Goal: Information Seeking & Learning: Check status

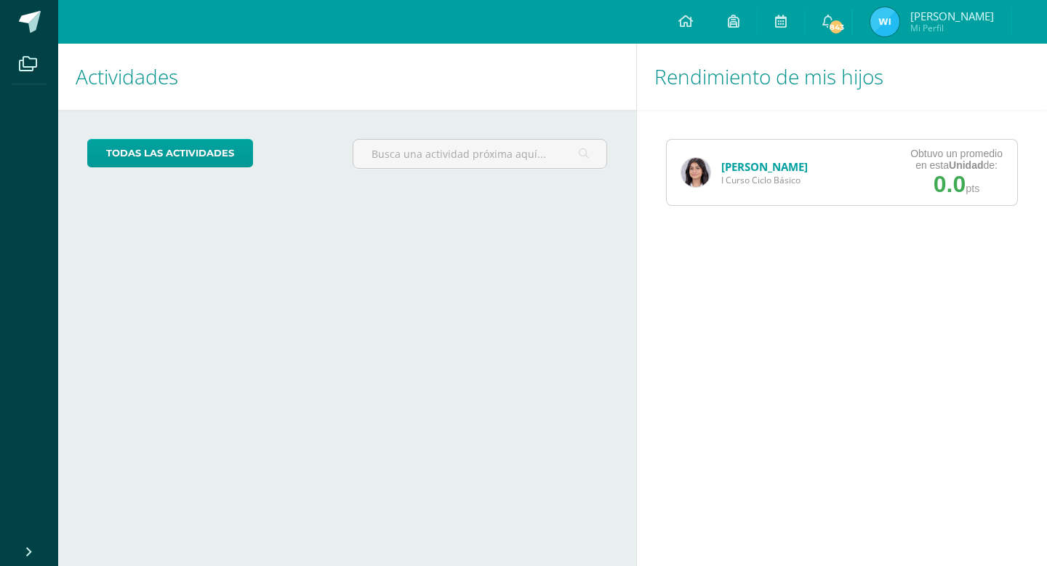
click at [729, 166] on link "[PERSON_NAME]" at bounding box center [764, 166] width 87 height 15
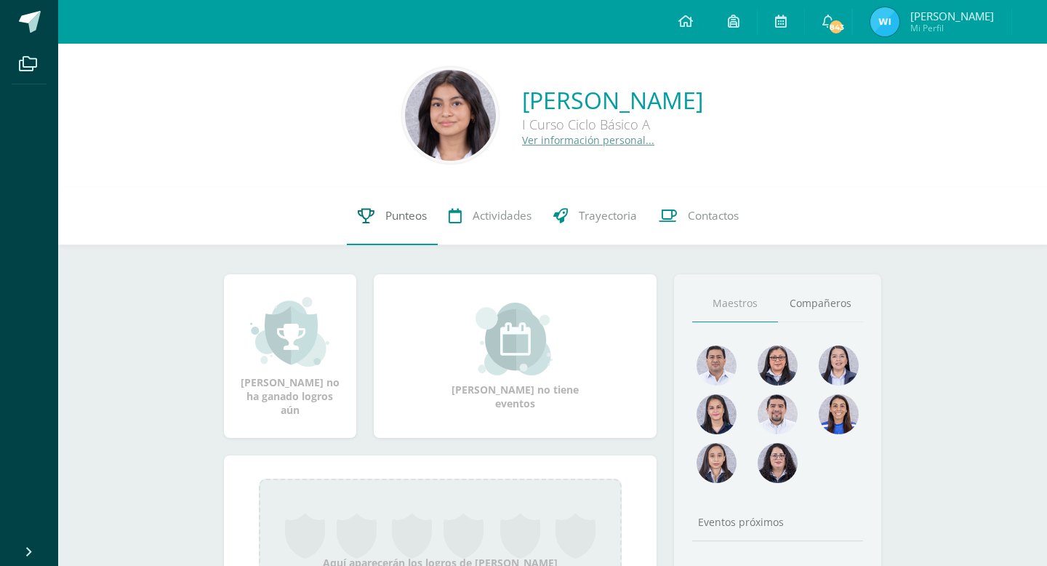
click at [385, 220] on span "Punteos" at bounding box center [405, 215] width 41 height 15
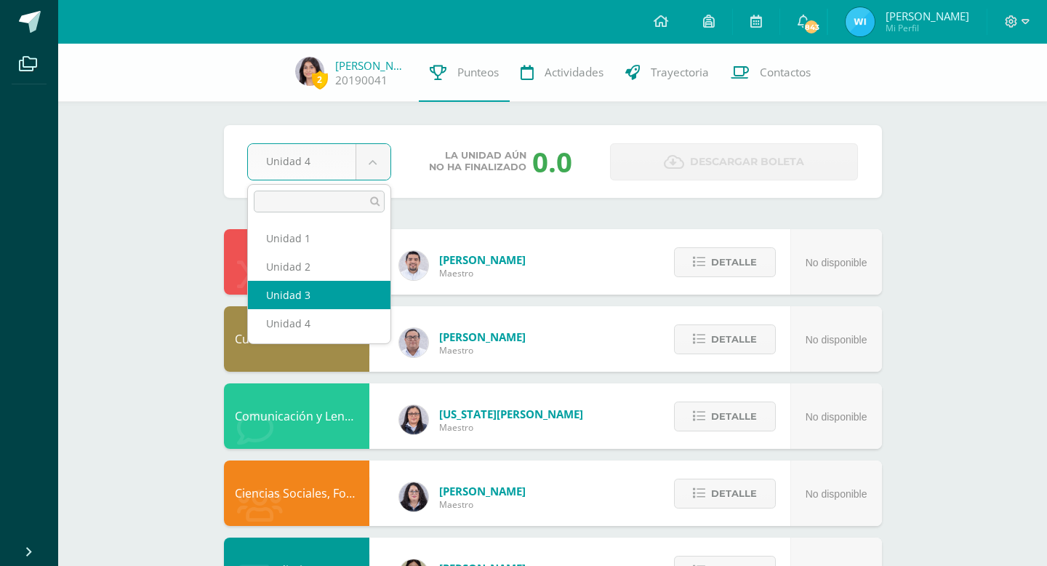
select select "Unidad 3"
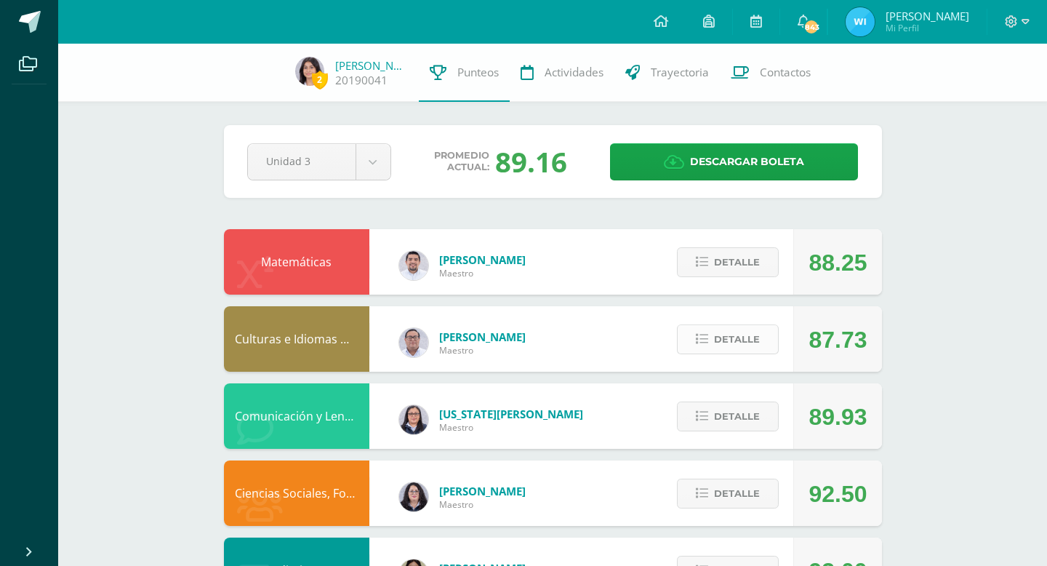
click at [738, 329] on span "Detalle" at bounding box center [737, 339] width 46 height 27
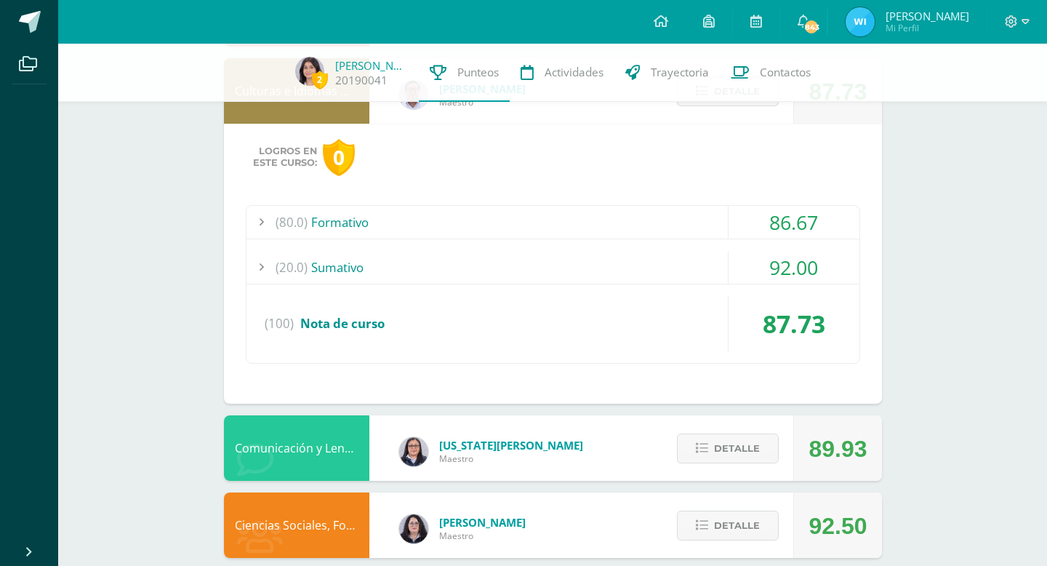
scroll to position [241, 0]
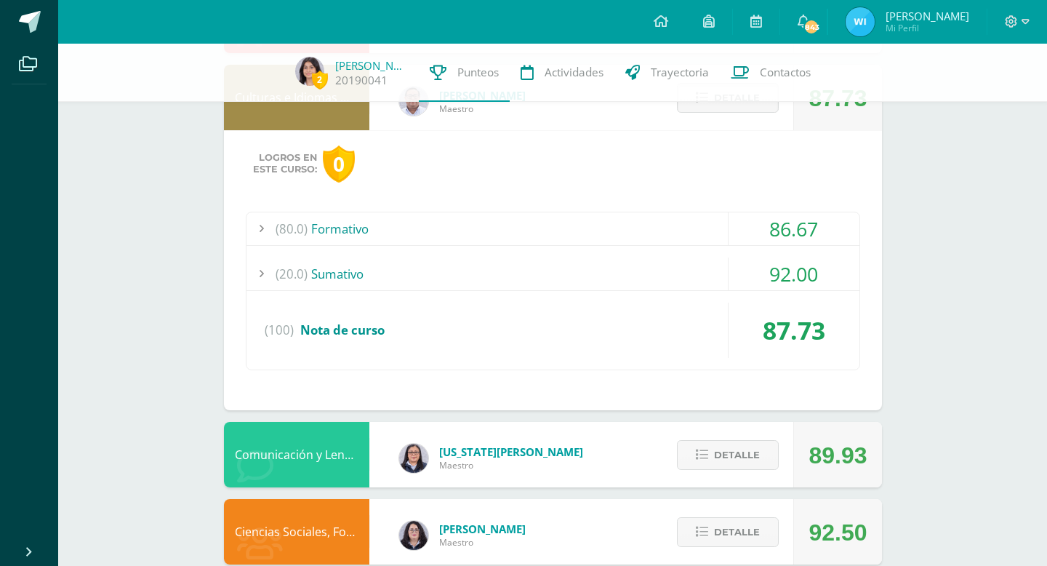
click at [666, 270] on div "(20.0) Sumativo" at bounding box center [553, 273] width 613 height 33
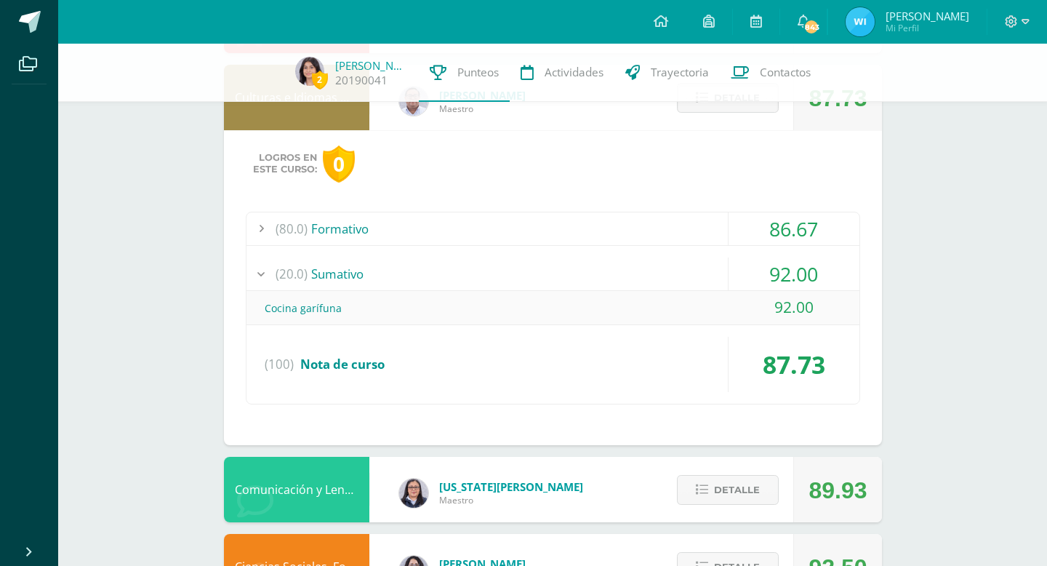
click at [665, 236] on div "(80.0) Formativo" at bounding box center [553, 228] width 613 height 33
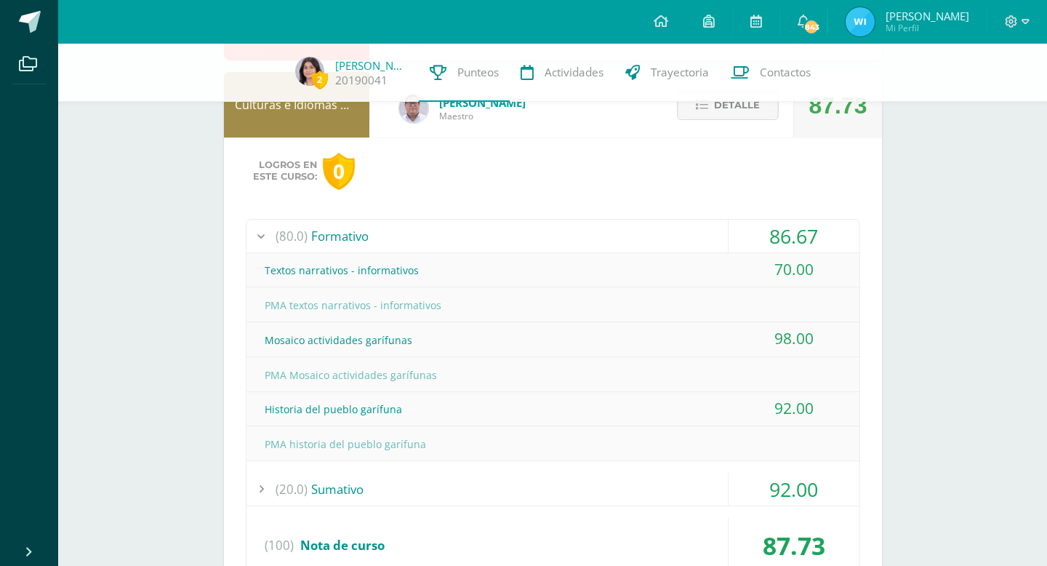
scroll to position [191, 0]
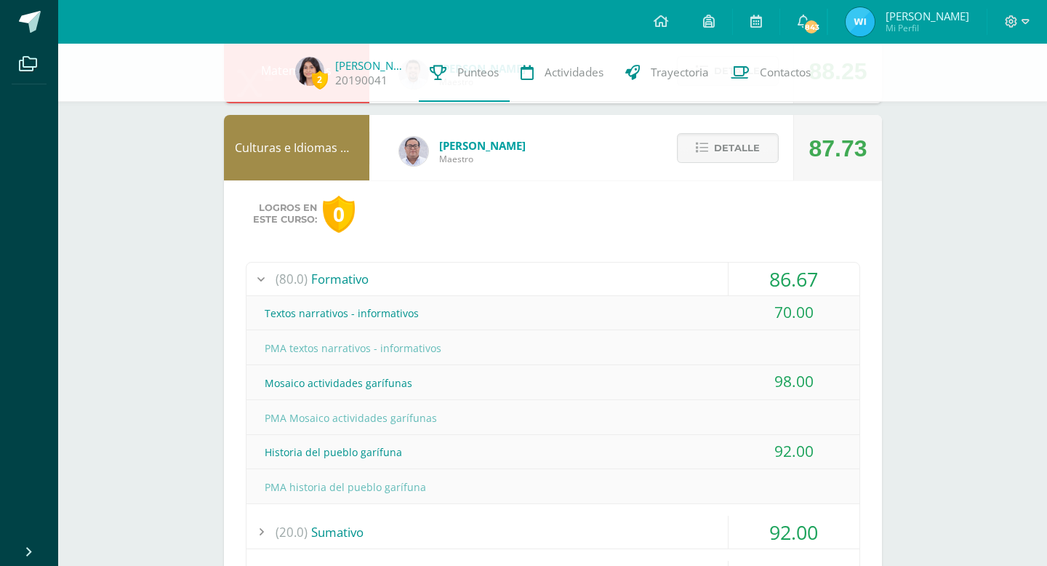
click at [736, 315] on div "70.00" at bounding box center [794, 312] width 131 height 33
click at [737, 159] on span "Detalle" at bounding box center [737, 148] width 46 height 27
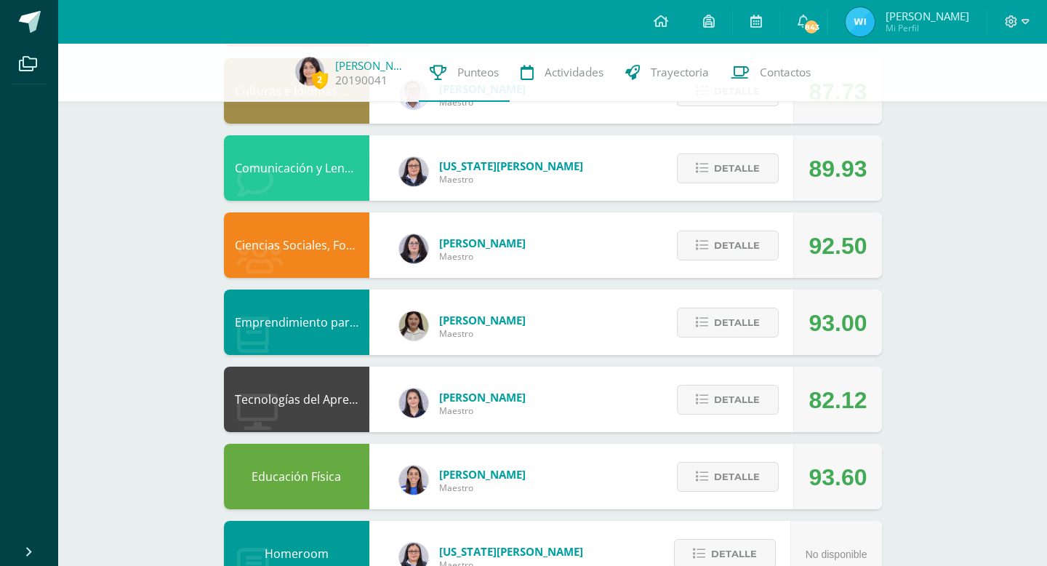
scroll to position [249, 0]
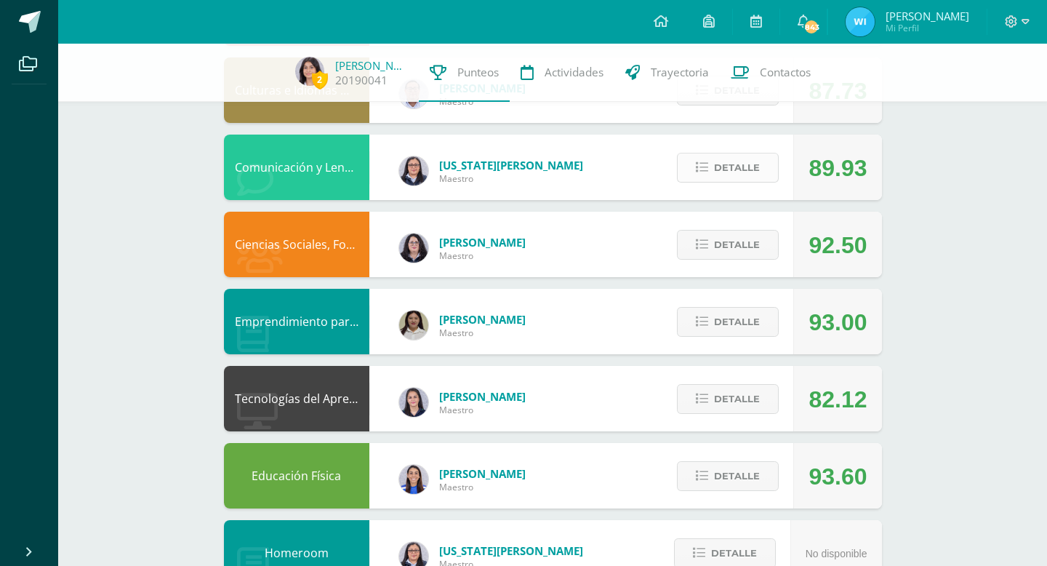
click at [721, 166] on span "Detalle" at bounding box center [737, 167] width 46 height 27
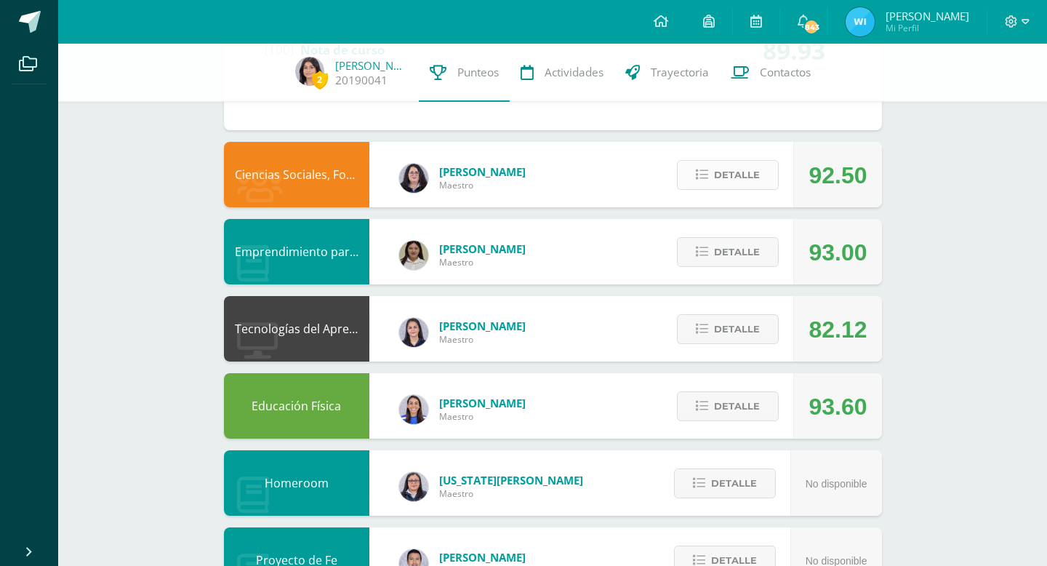
scroll to position [929, 0]
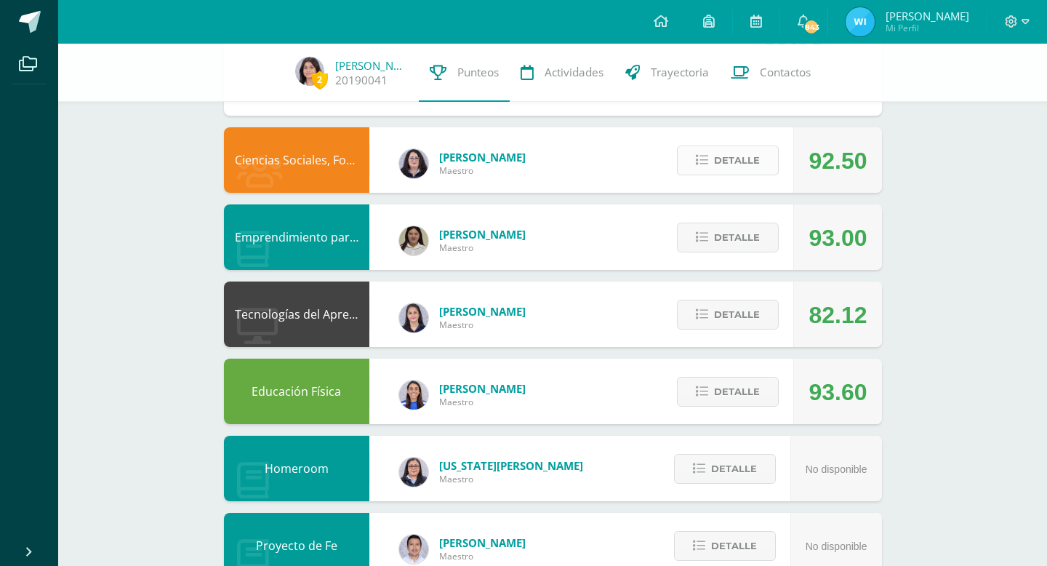
click at [731, 155] on span "Detalle" at bounding box center [737, 160] width 46 height 27
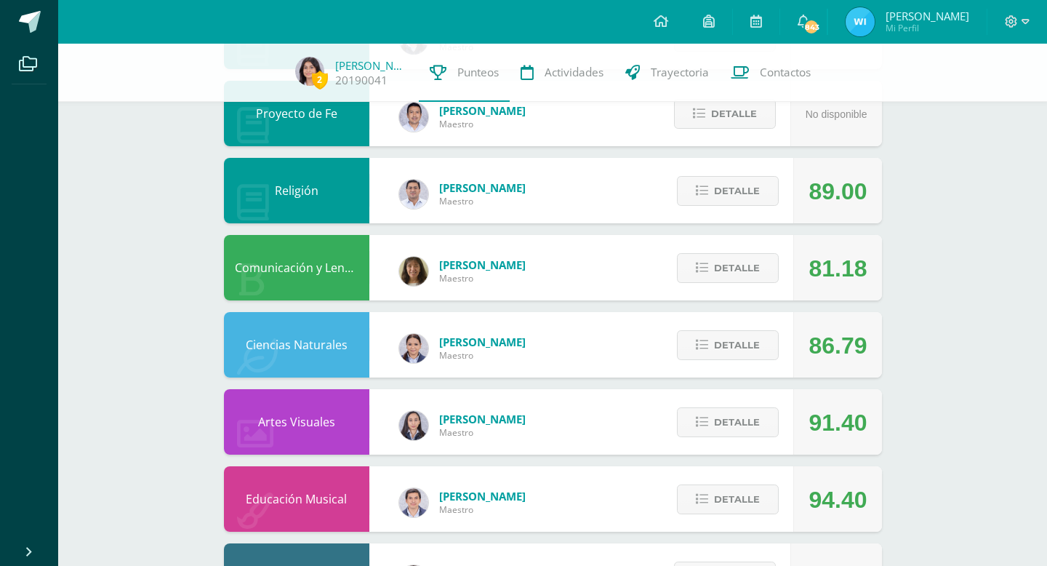
scroll to position [1848, 0]
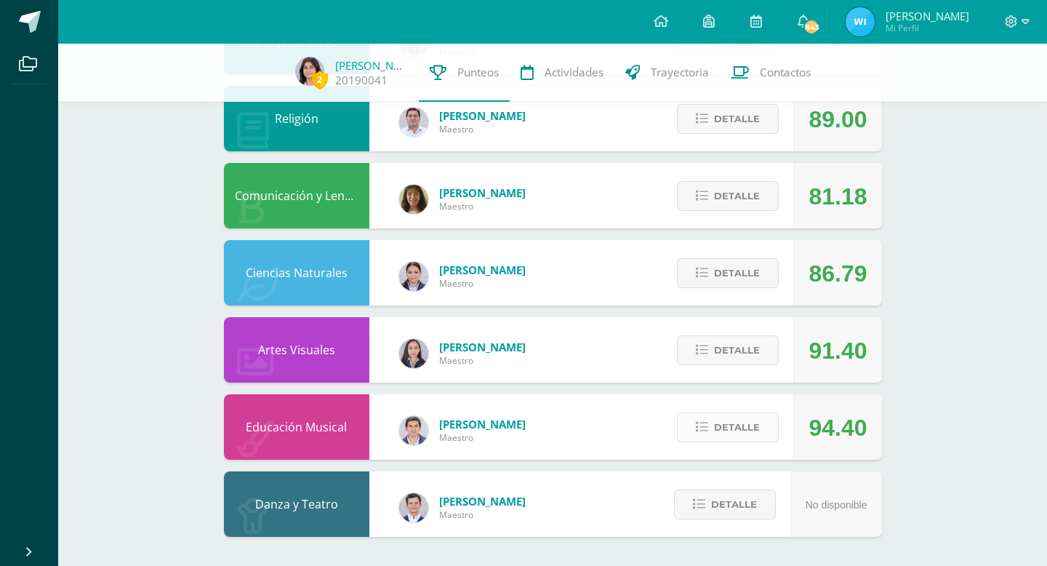
click at [754, 430] on span "Detalle" at bounding box center [737, 427] width 46 height 27
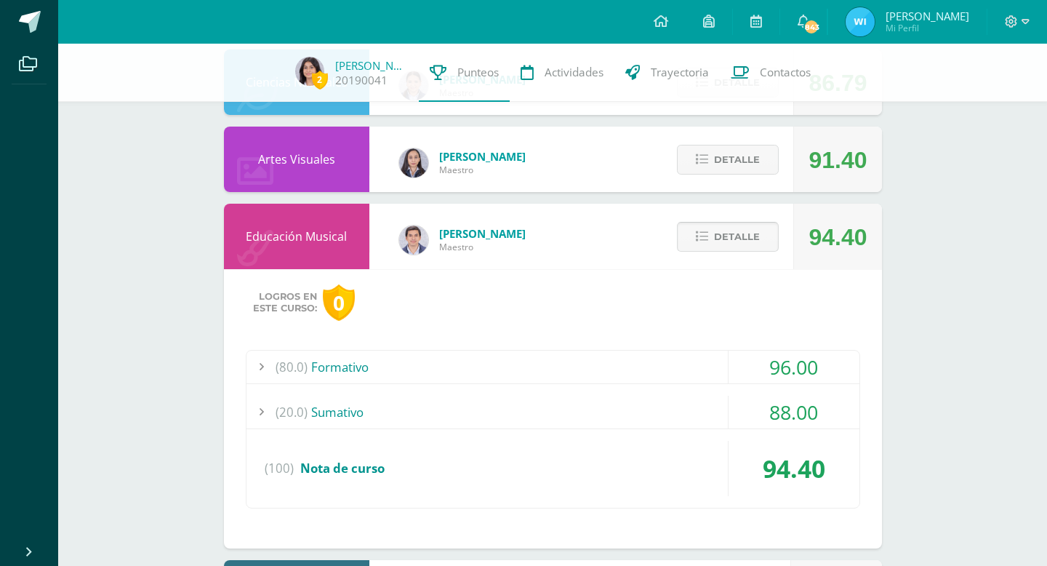
scroll to position [2030, 0]
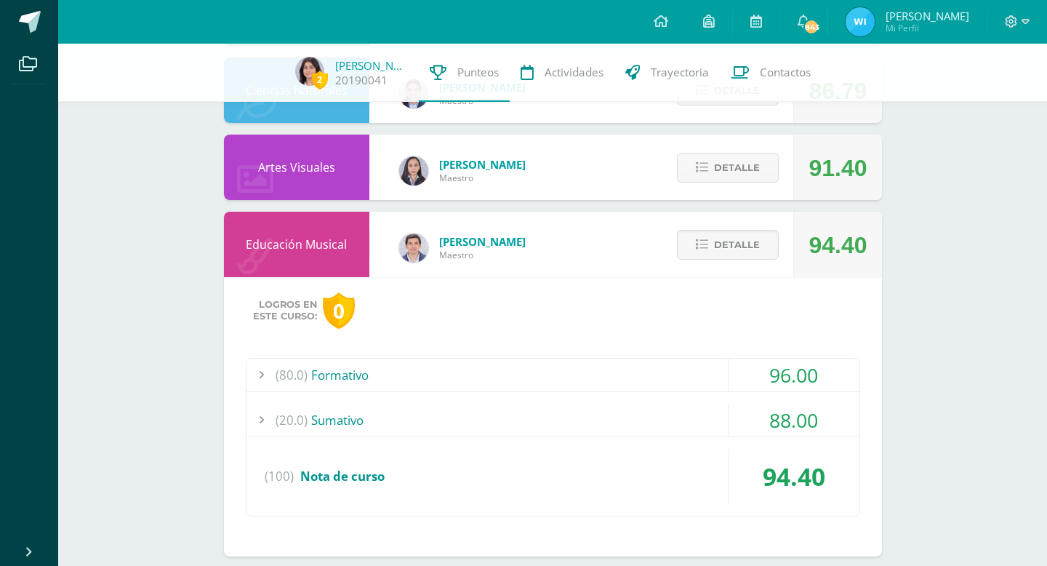
click at [755, 424] on div "88.00" at bounding box center [794, 420] width 131 height 33
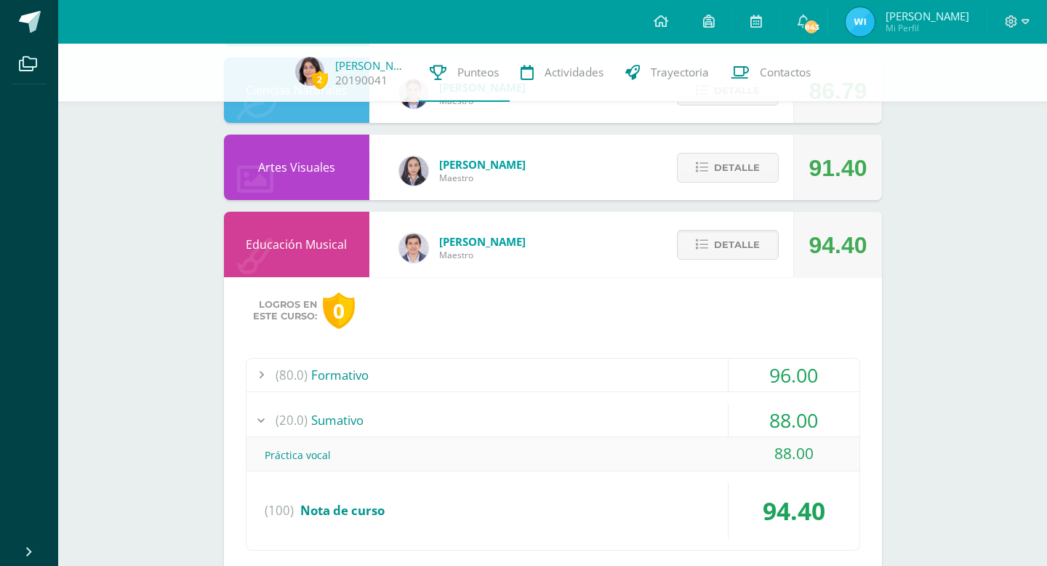
click at [755, 424] on div "88.00" at bounding box center [794, 420] width 131 height 33
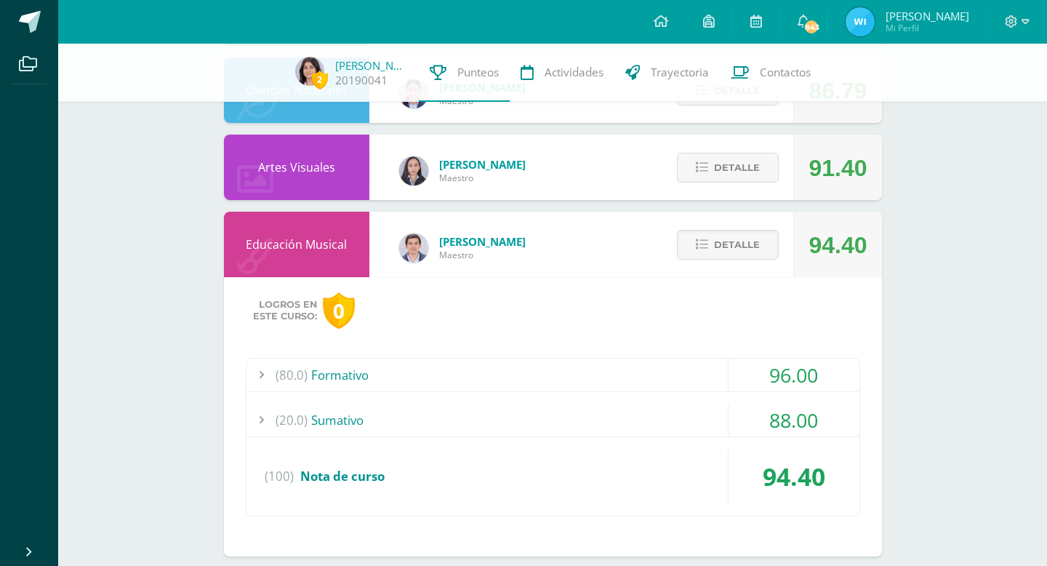
click at [755, 381] on div "96.00" at bounding box center [794, 374] width 131 height 33
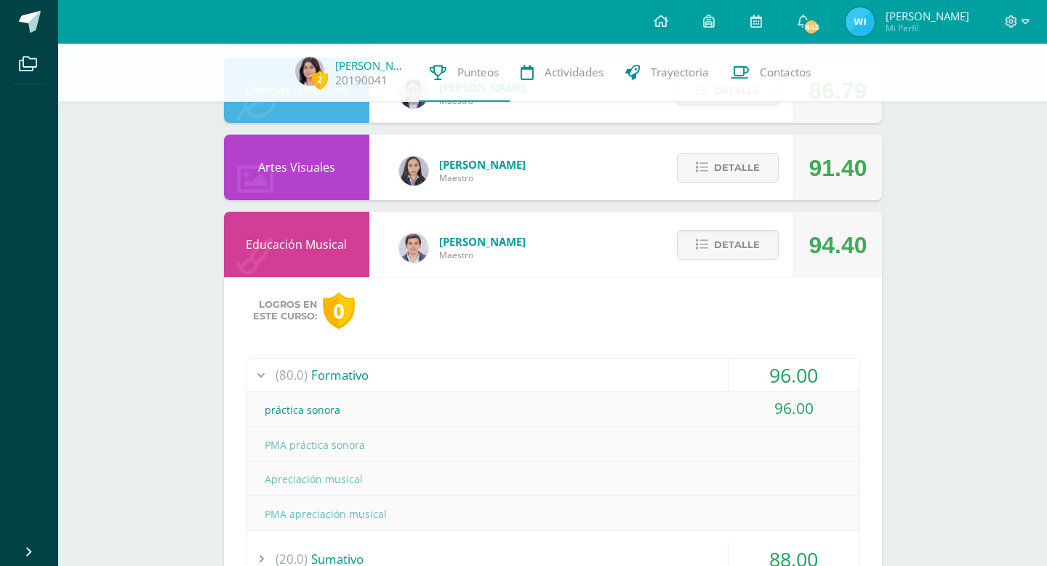
click at [755, 381] on div "96.00" at bounding box center [794, 374] width 131 height 33
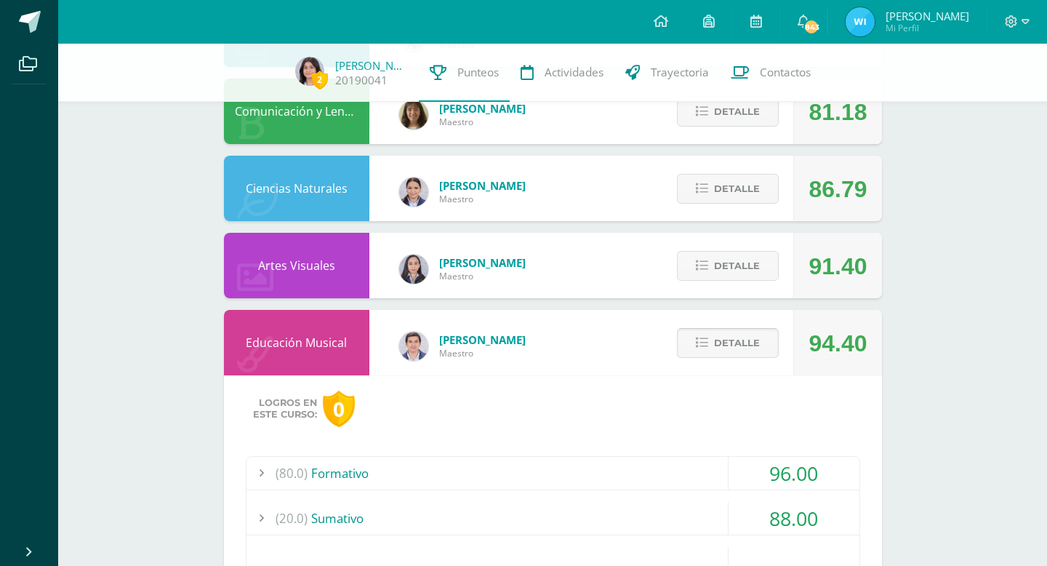
click at [742, 357] on button "Detalle" at bounding box center [728, 343] width 102 height 30
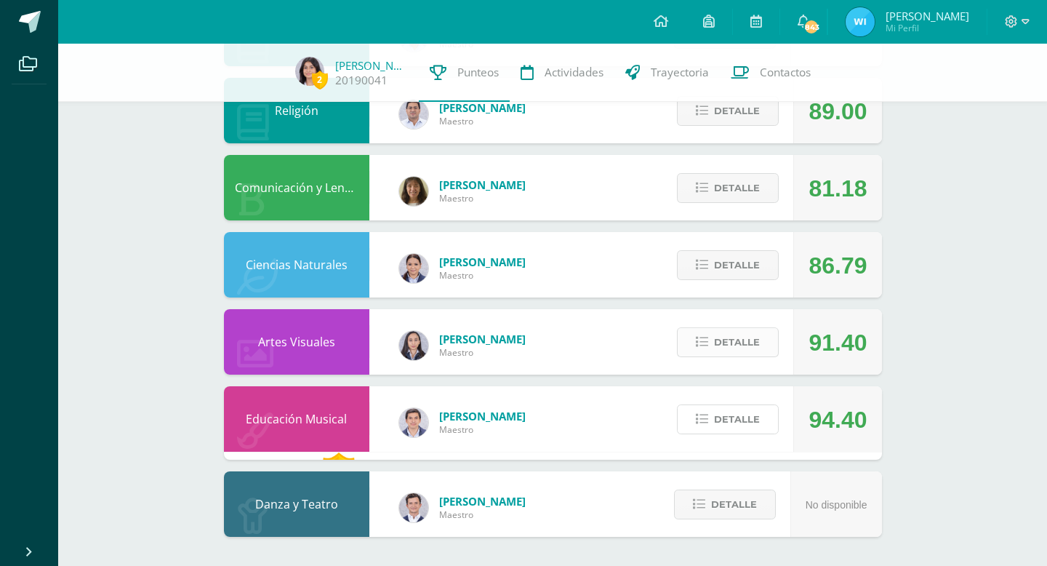
scroll to position [1848, 0]
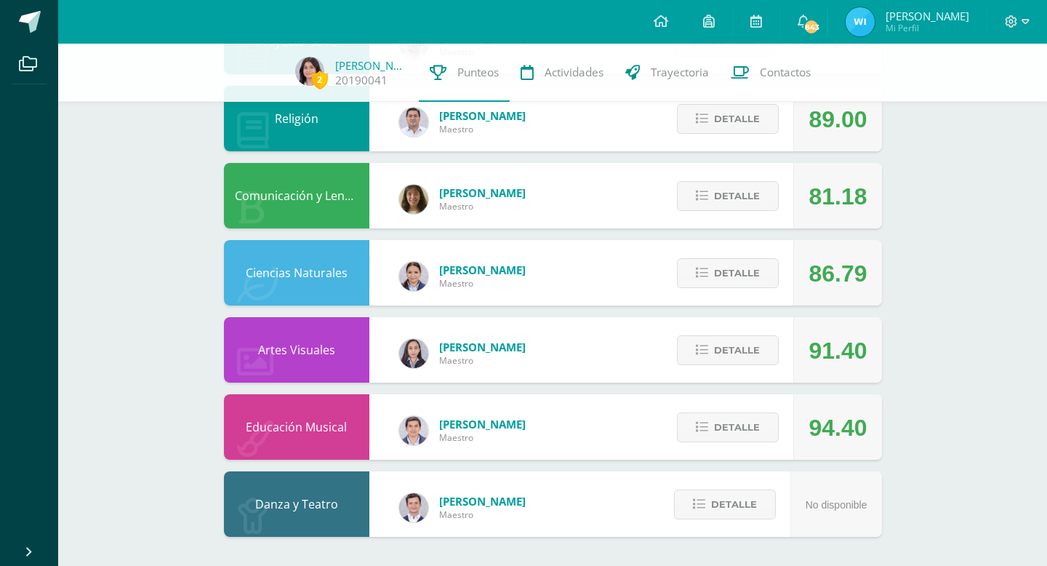
click at [739, 295] on div "Detalle" at bounding box center [724, 272] width 138 height 65
click at [729, 359] on span "Detalle" at bounding box center [737, 350] width 46 height 27
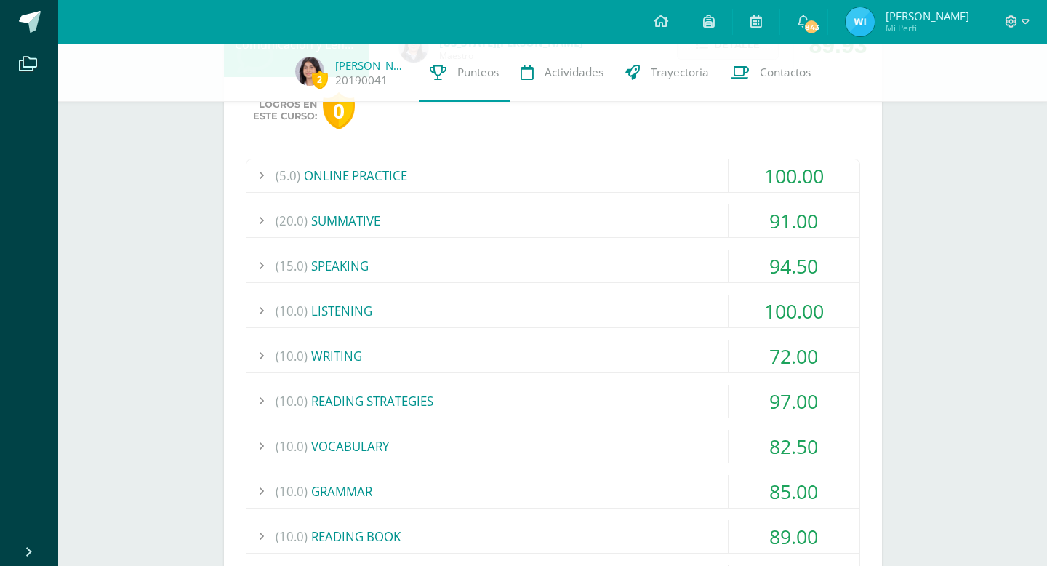
scroll to position [0, 0]
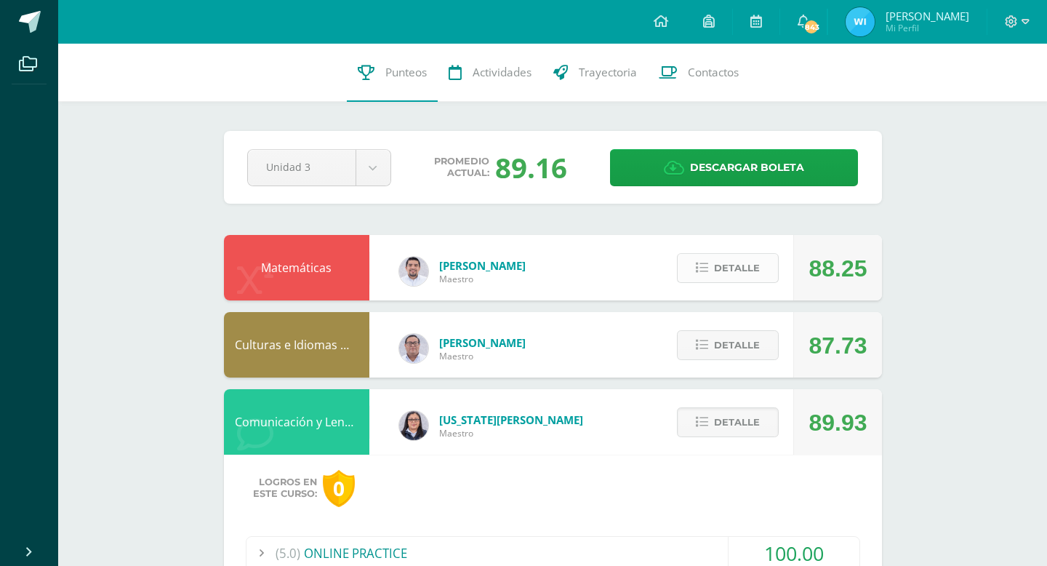
click at [724, 281] on span "Detalle" at bounding box center [737, 268] width 46 height 27
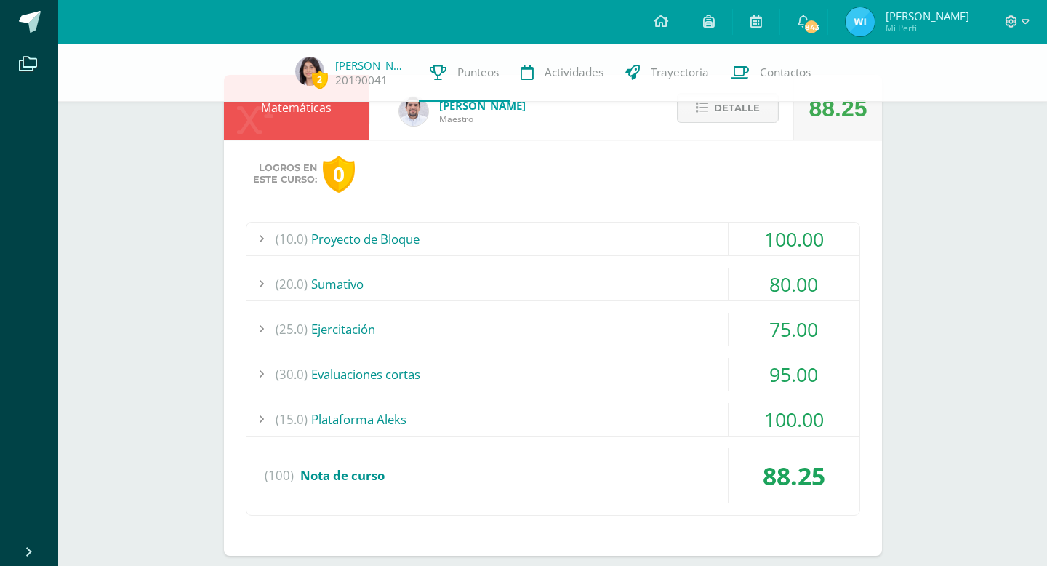
scroll to position [152, 0]
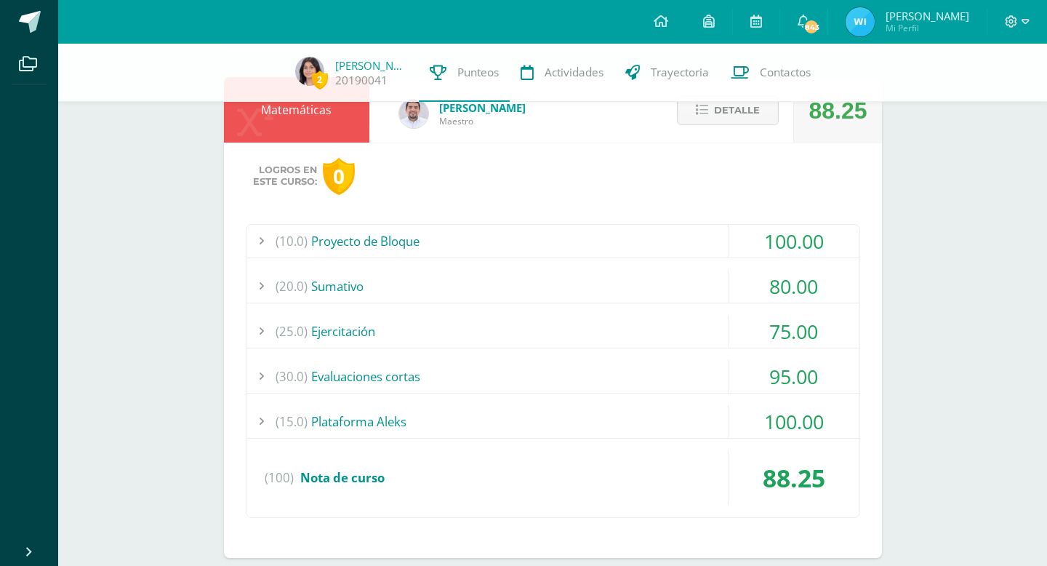
click at [674, 285] on div "(20.0) Sumativo" at bounding box center [553, 286] width 613 height 33
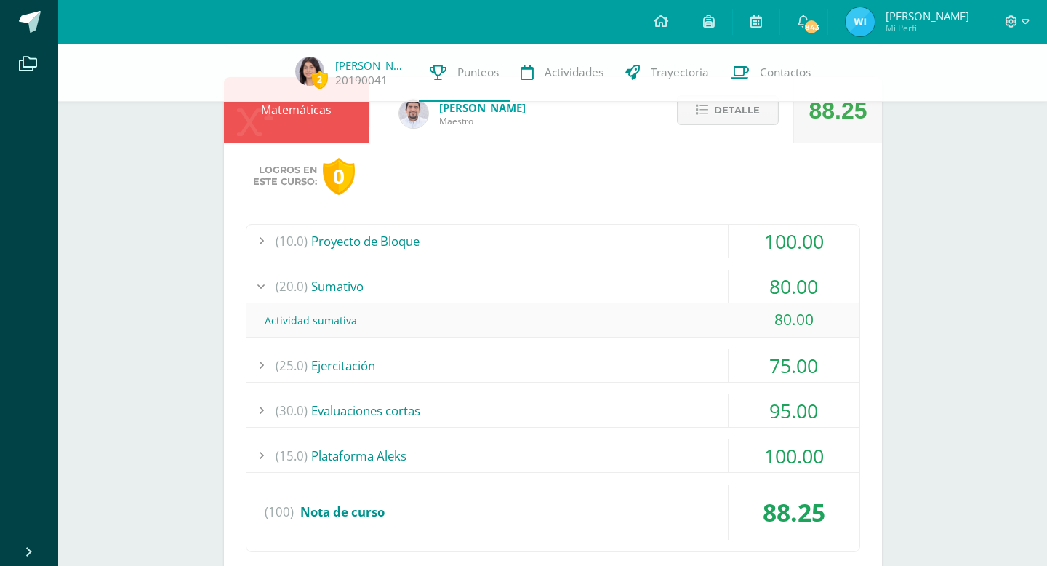
click at [668, 283] on div "(20.0) Sumativo" at bounding box center [553, 286] width 613 height 33
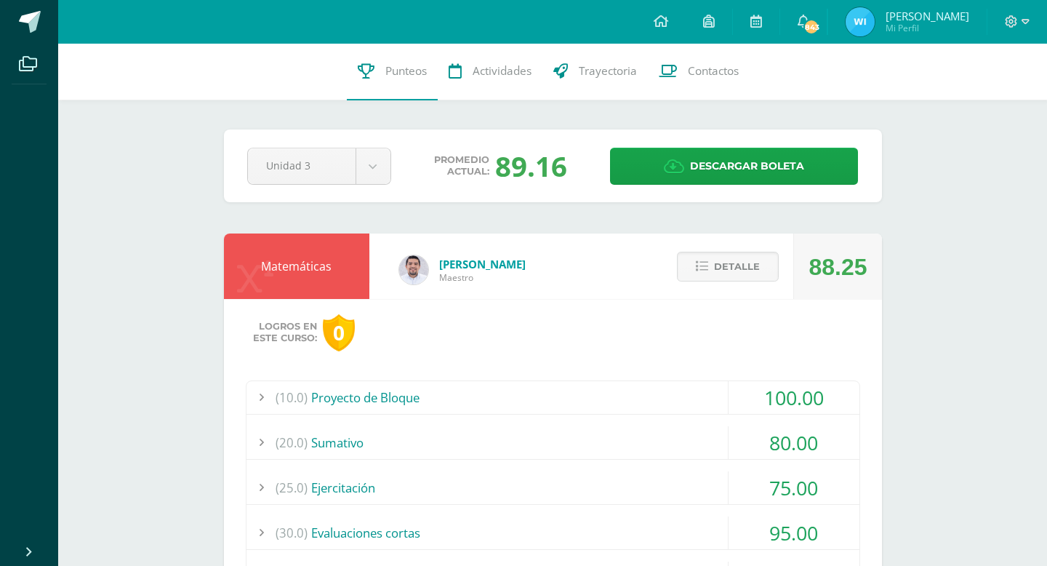
scroll to position [0, 0]
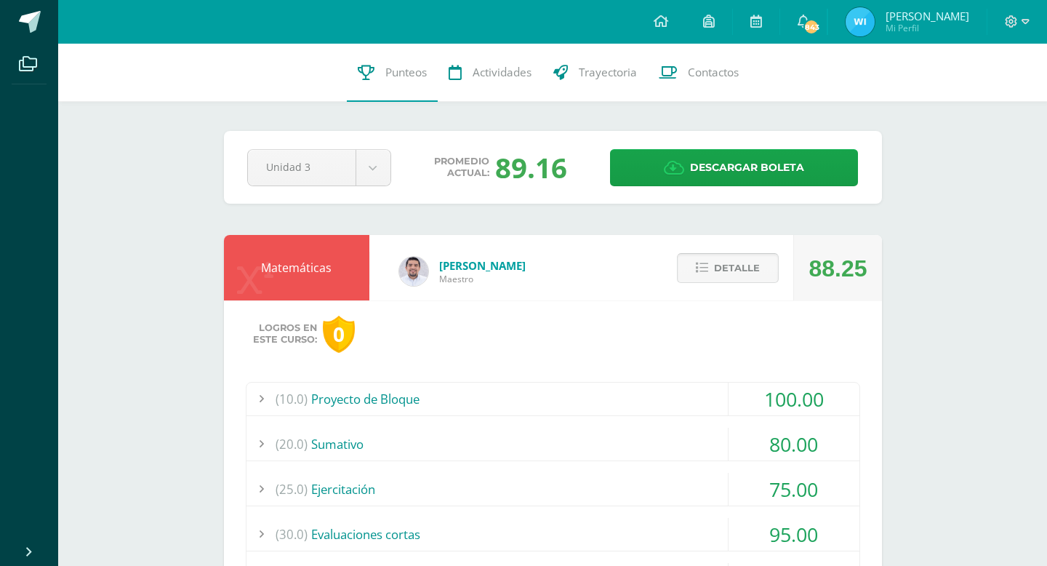
click at [687, 263] on button "Detalle" at bounding box center [728, 268] width 102 height 30
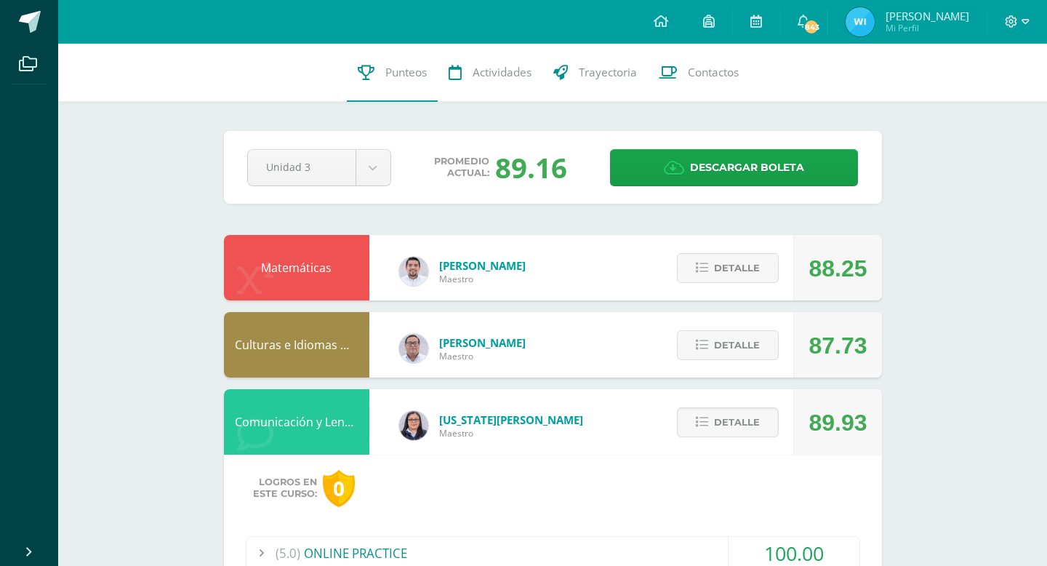
click at [684, 196] on div "Pendiente Unidad 3 Unidad 1 Unidad 2 Unidad 3 Unidad 4 Promedio actual: 89.16 D…" at bounding box center [553, 167] width 658 height 73
click at [684, 175] on icon at bounding box center [674, 168] width 20 height 16
